Goal: Information Seeking & Learning: Find specific fact

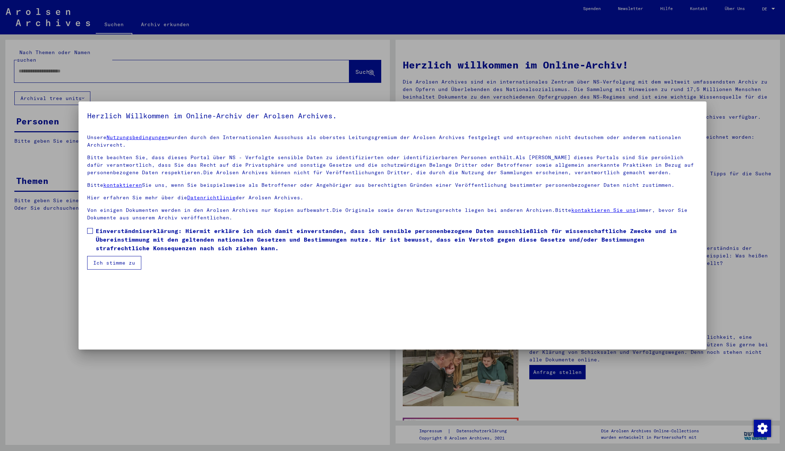
drag, startPoint x: 106, startPoint y: 242, endPoint x: 113, endPoint y: 239, distance: 7.4
click at [113, 239] on span "Einverständniserklärung: Hiermit erkläre ich mich damit einverstanden, dass ich…" at bounding box center [397, 240] width 602 height 26
click at [95, 231] on label "Einverständniserklärung: Hiermit erkläre ich mich damit einverstanden, dass ich…" at bounding box center [392, 240] width 610 height 26
click at [104, 265] on button "Ich stimme zu" at bounding box center [114, 263] width 54 height 14
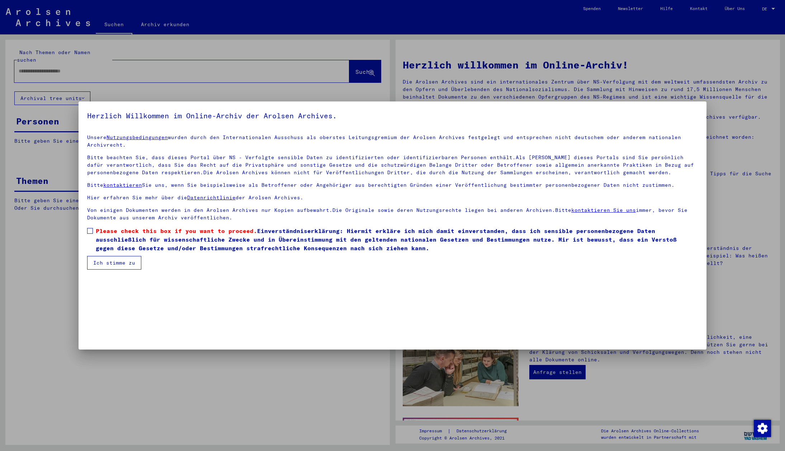
drag, startPoint x: 104, startPoint y: 265, endPoint x: 90, endPoint y: 227, distance: 40.8
click at [90, 227] on mat-dialog-content "Unsere Nutzungsbedingungen wurden durch den Internationalen Ausschuss als obers…" at bounding box center [392, 199] width 628 height 141
click at [90, 231] on span at bounding box center [90, 231] width 6 height 6
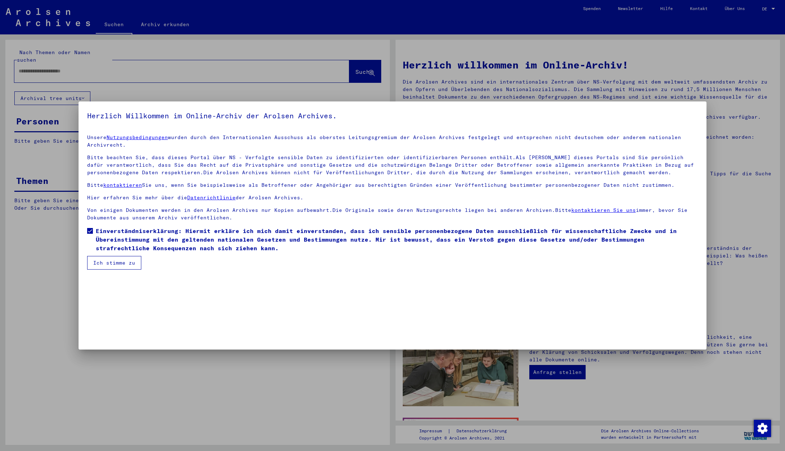
click at [99, 262] on button "Ich stimme zu" at bounding box center [114, 263] width 54 height 14
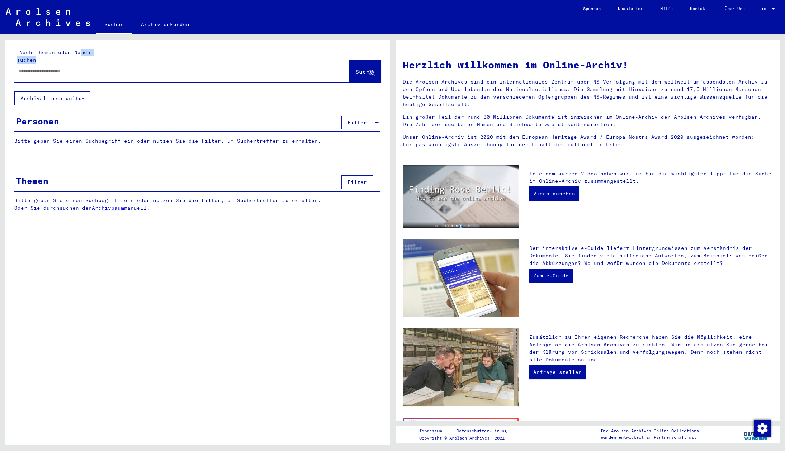
drag, startPoint x: 75, startPoint y: 58, endPoint x: 73, endPoint y: 62, distance: 4.8
click at [73, 62] on div "Nach Themen oder Namen suchen Suche" at bounding box center [197, 66] width 366 height 34
click at [69, 72] on div at bounding box center [170, 71] width 313 height 16
click at [73, 73] on input "text" at bounding box center [173, 71] width 309 height 8
type input "******"
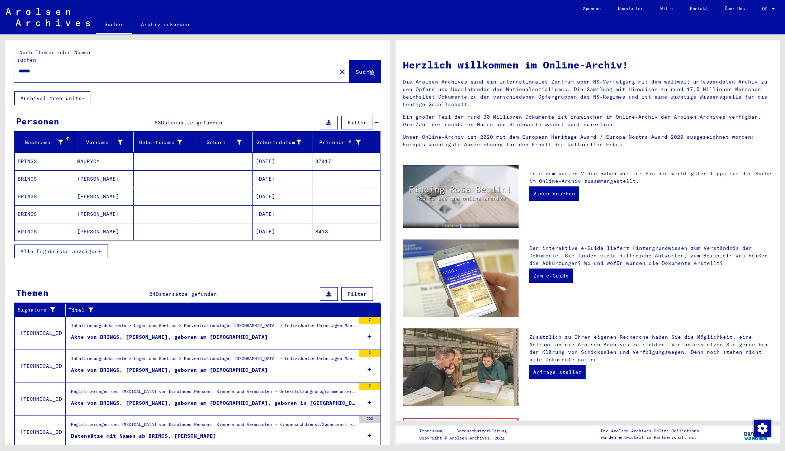
click at [82, 248] on span "Alle Ergebnisse anzeigen" at bounding box center [58, 251] width 77 height 6
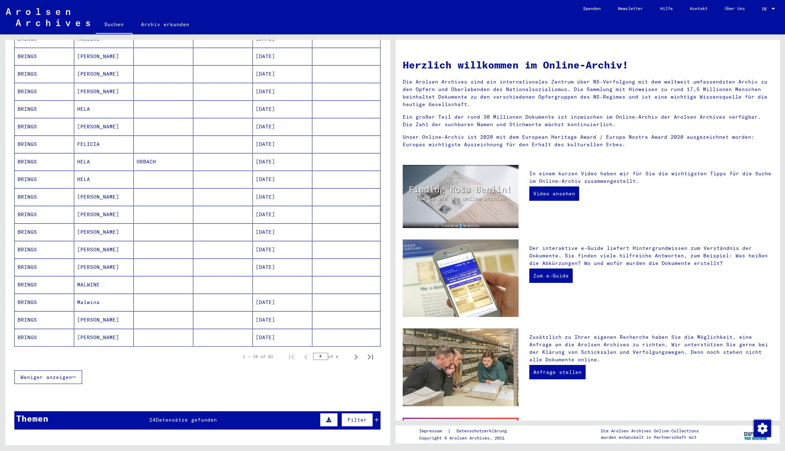
scroll to position [304, 0]
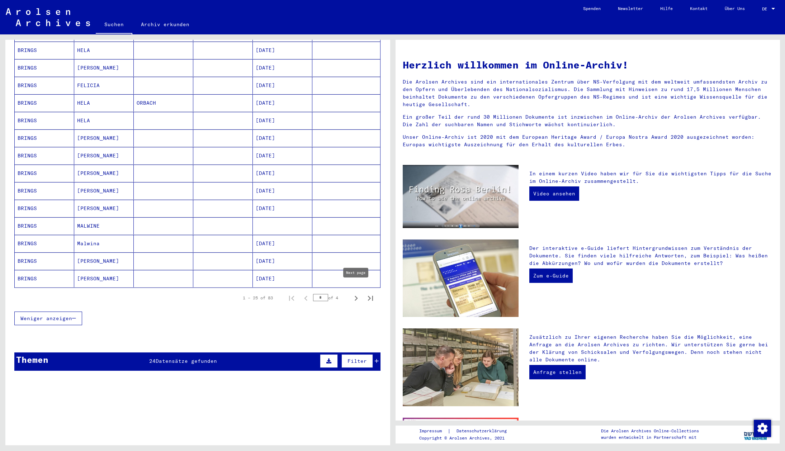
click at [357, 293] on icon "Next page" at bounding box center [356, 298] width 10 height 10
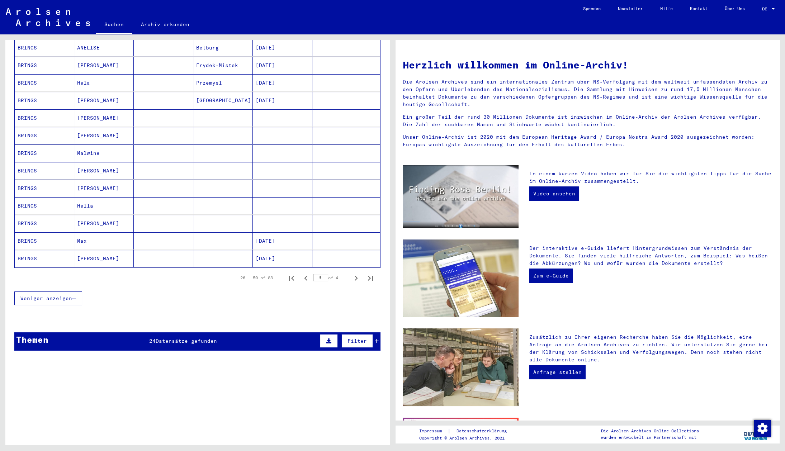
scroll to position [381, 0]
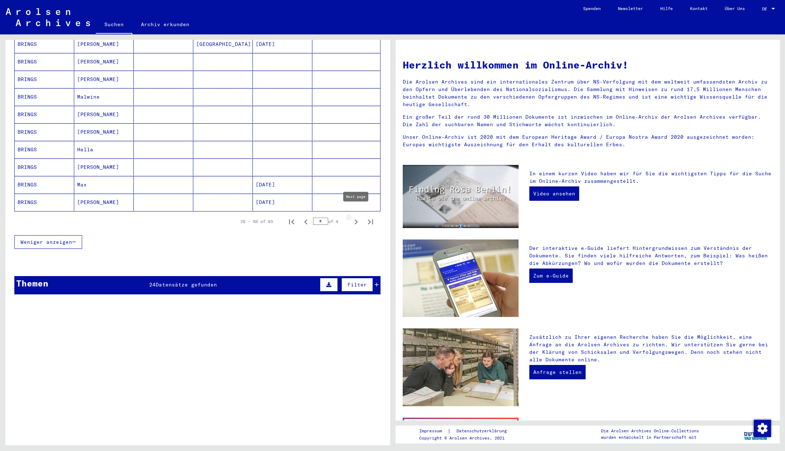
click at [355, 217] on icon "Next page" at bounding box center [356, 222] width 10 height 10
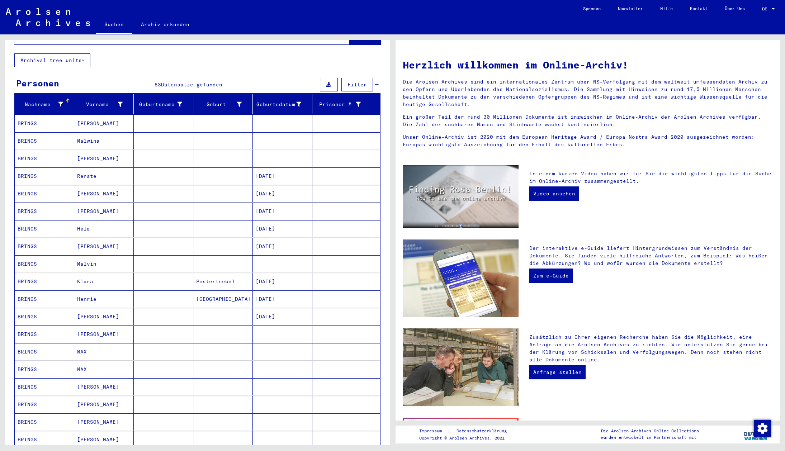
scroll to position [416, 0]
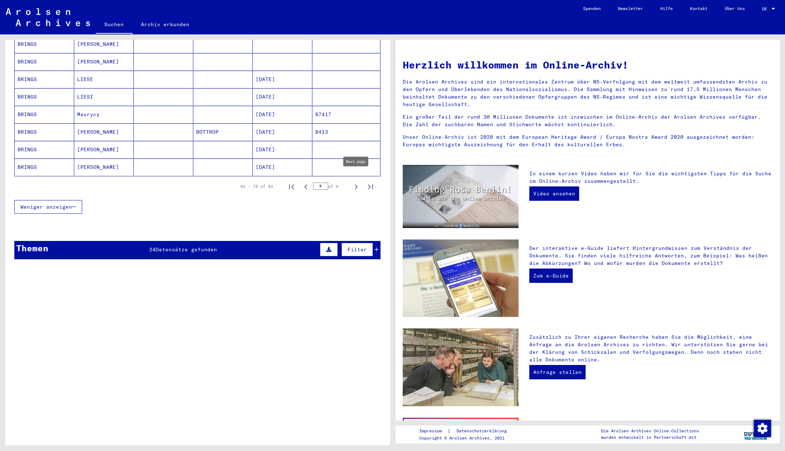
click at [354, 182] on icon "Next page" at bounding box center [356, 187] width 10 height 10
type input "*"
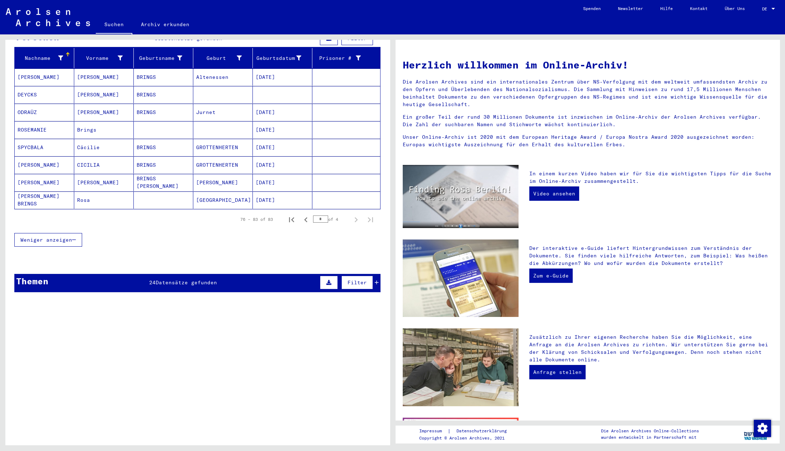
scroll to position [79, 0]
